Goal: Use online tool/utility

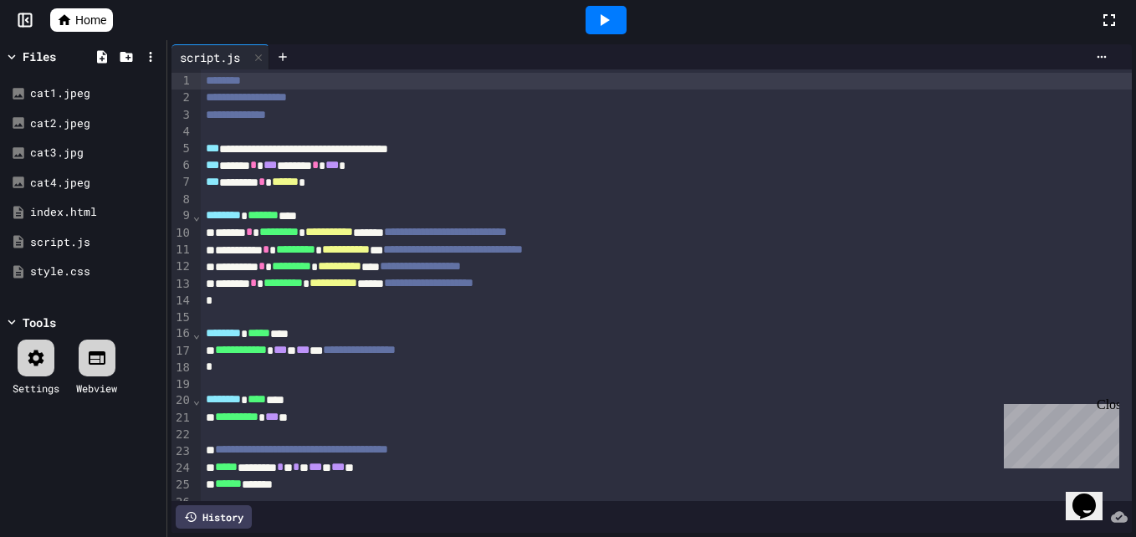
click at [597, 14] on icon at bounding box center [604, 20] width 20 height 20
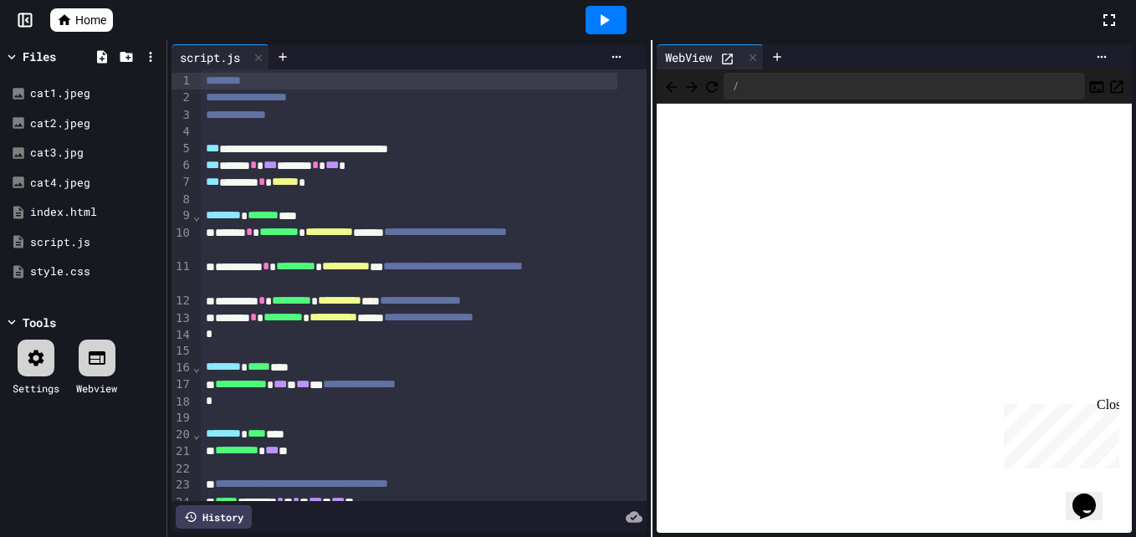
scroll to position [84, 0]
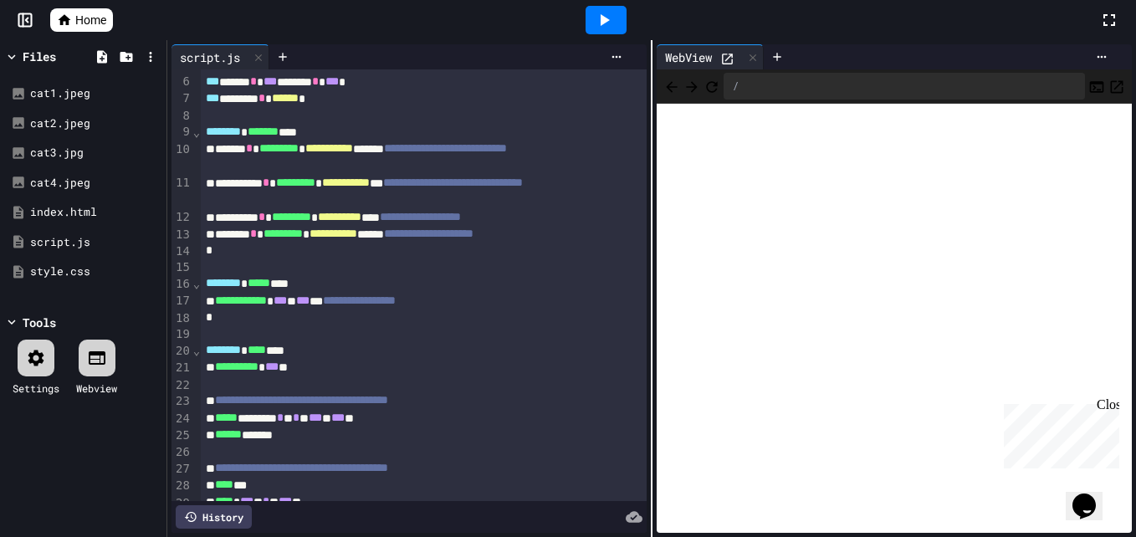
click at [599, 23] on icon at bounding box center [604, 20] width 20 height 20
click at [615, 16] on div at bounding box center [606, 20] width 41 height 28
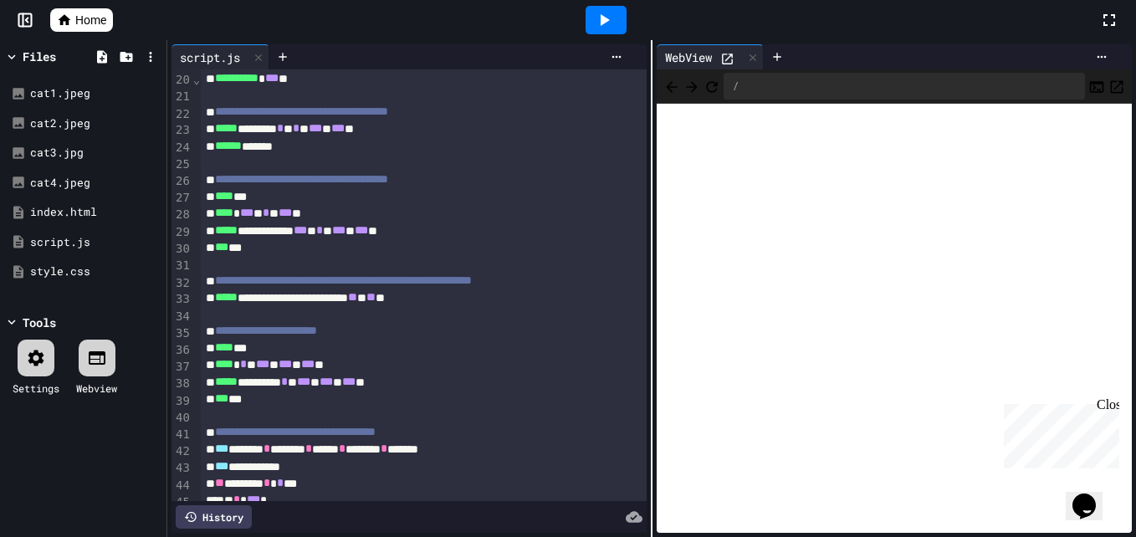
scroll to position [0, 0]
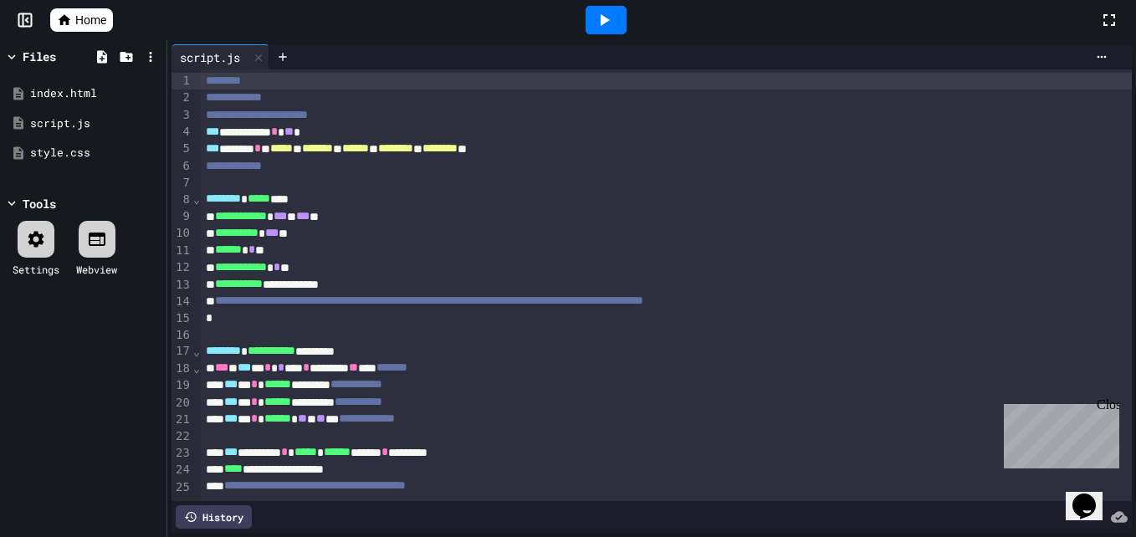
click at [602, 24] on icon at bounding box center [605, 20] width 9 height 12
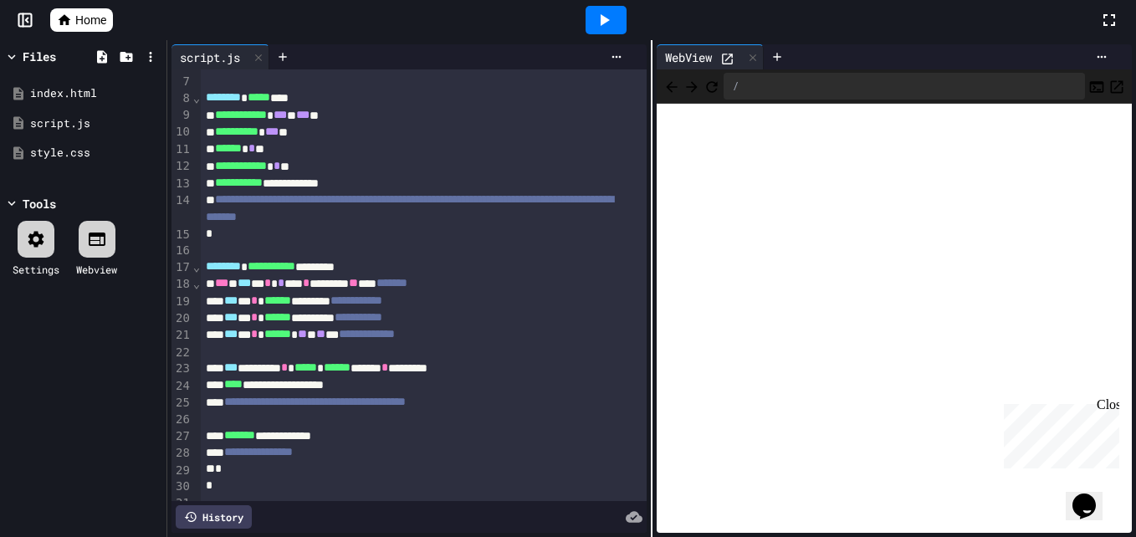
scroll to position [140, 0]
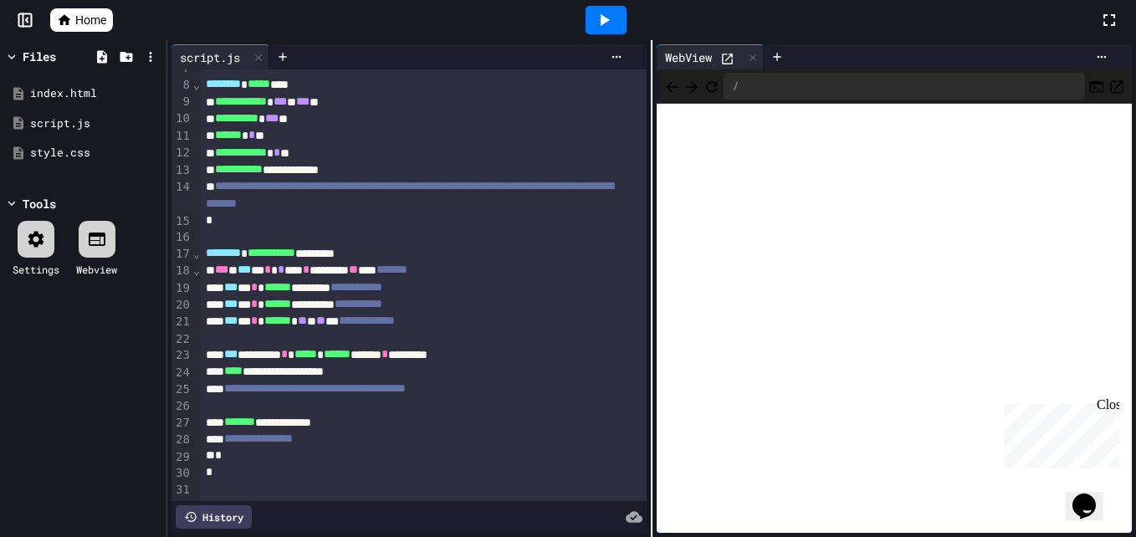
click at [607, 23] on icon at bounding box center [604, 20] width 20 height 20
click at [612, 18] on icon at bounding box center [604, 20] width 20 height 20
click at [594, 15] on icon at bounding box center [604, 20] width 20 height 20
click at [622, 19] on div "Stop" at bounding box center [606, 20] width 78 height 32
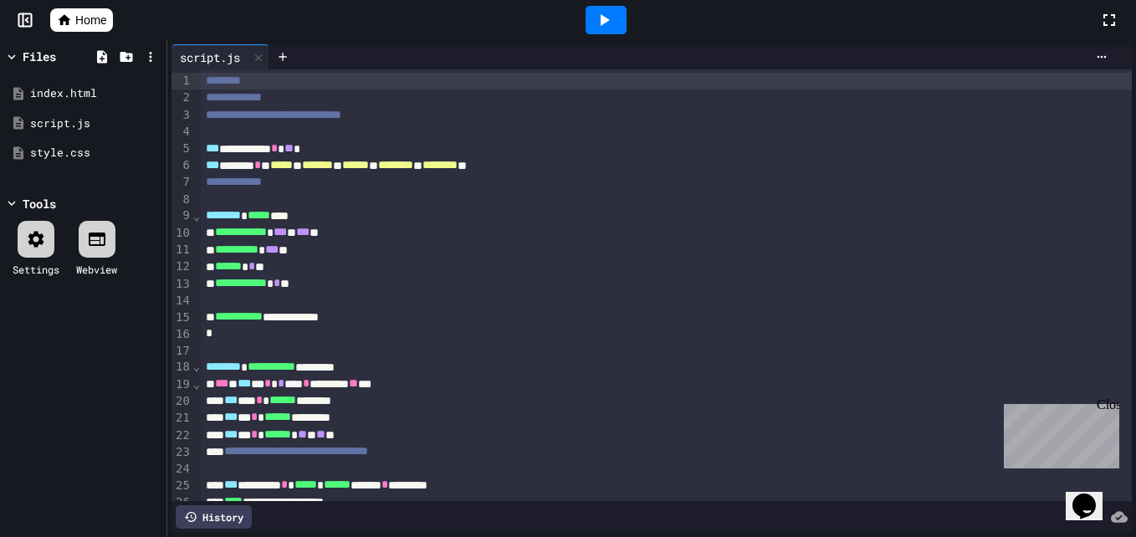
click at [597, 23] on icon at bounding box center [604, 20] width 20 height 20
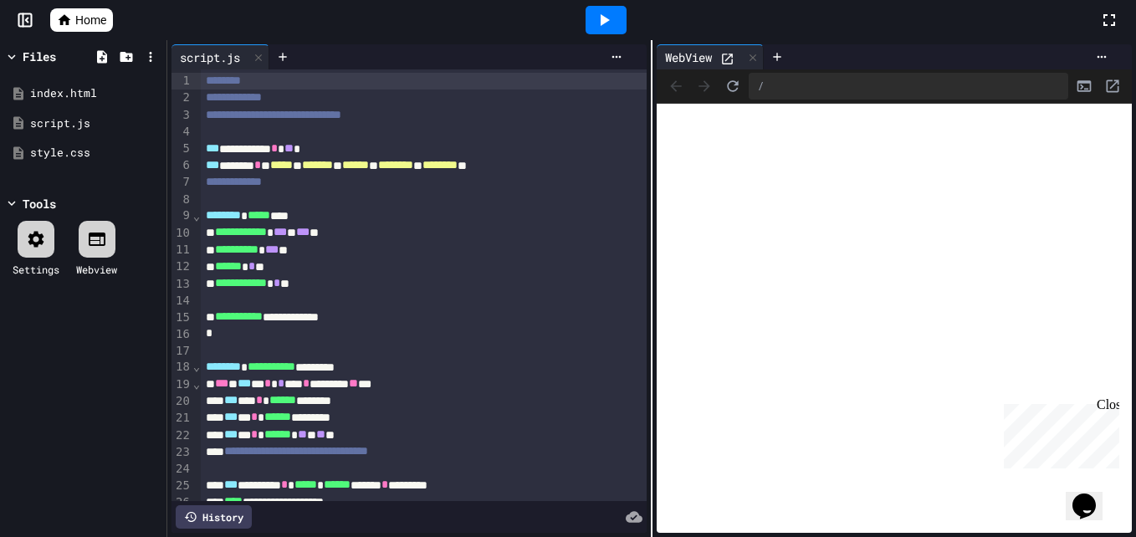
click at [604, 13] on icon at bounding box center [604, 20] width 20 height 20
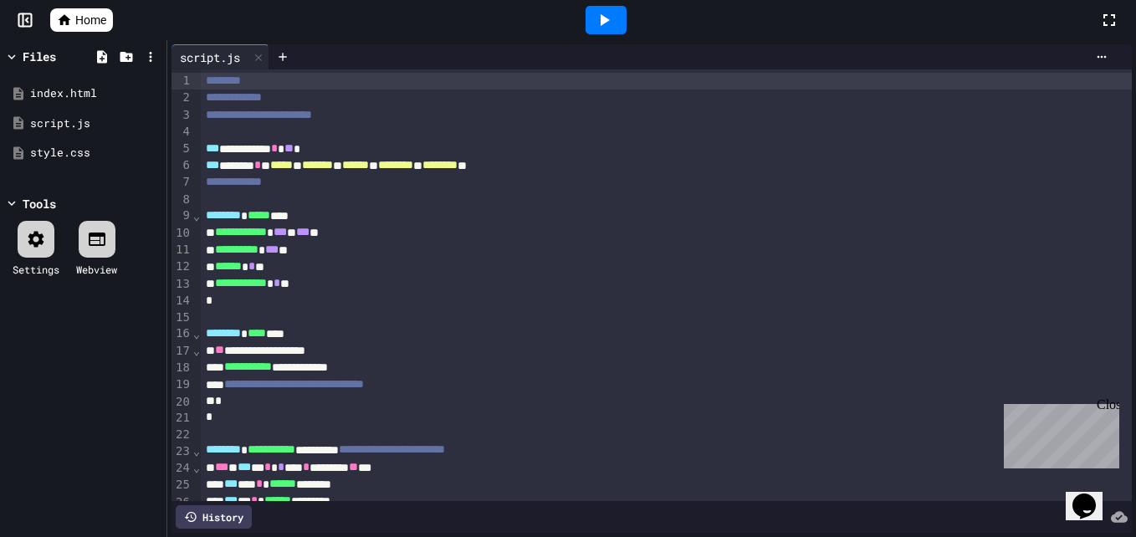
click at [606, 20] on icon at bounding box center [605, 20] width 9 height 12
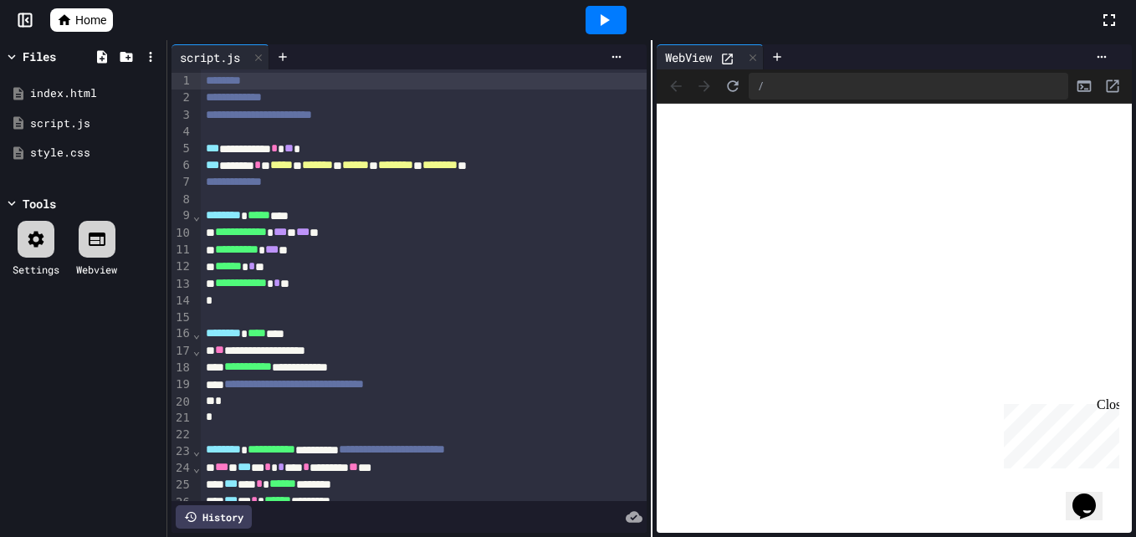
click at [606, 19] on icon at bounding box center [605, 20] width 9 height 12
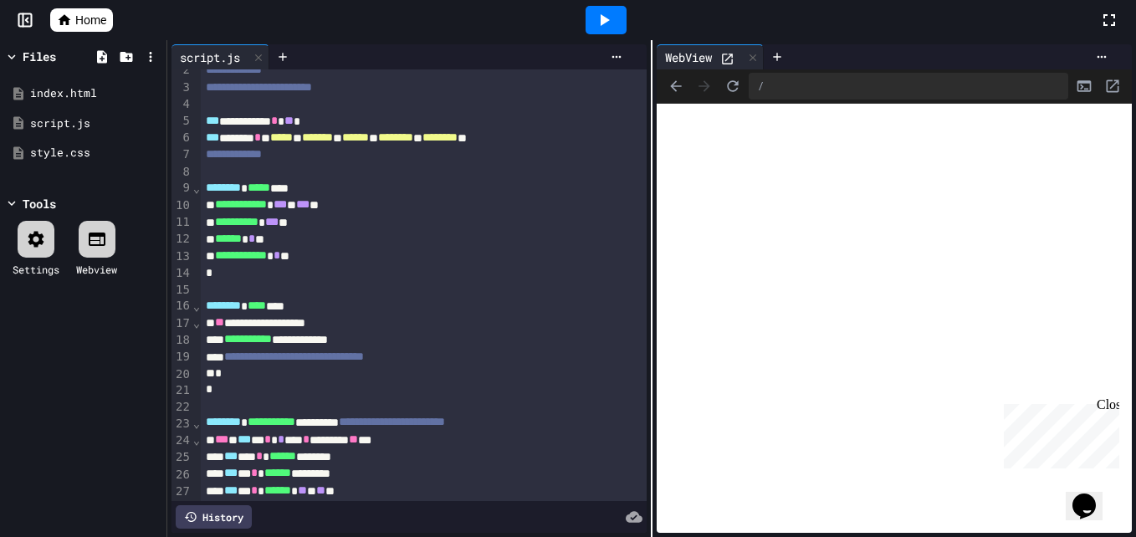
scroll to position [33, 0]
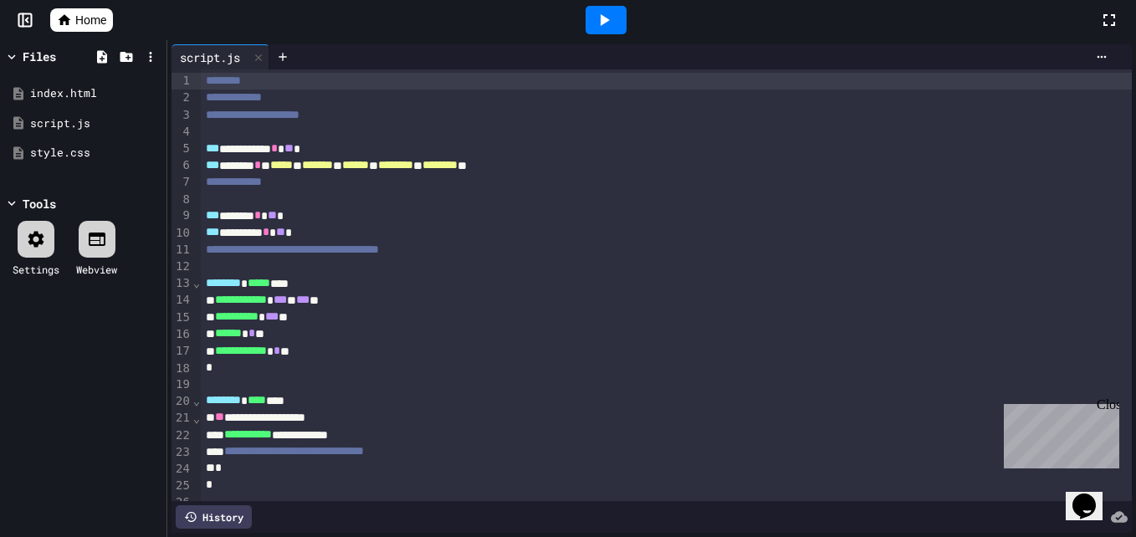
click at [611, 20] on icon at bounding box center [604, 20] width 20 height 20
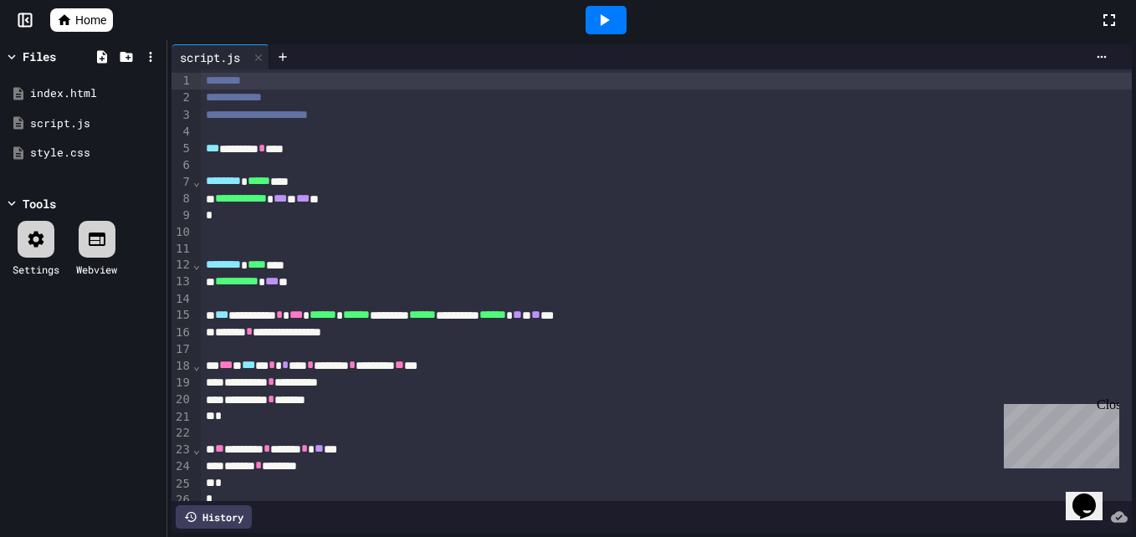
click at [618, 20] on div at bounding box center [606, 20] width 41 height 28
